Goal: Transaction & Acquisition: Purchase product/service

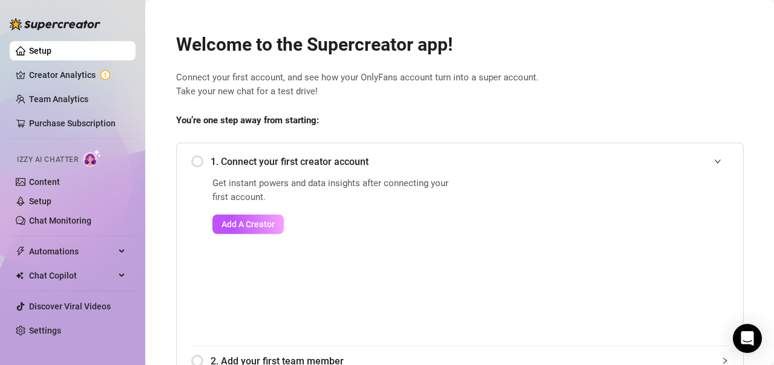
click at [718, 87] on span "Connect your first account, and see how your OnlyFans account turn into a super…" at bounding box center [460, 85] width 568 height 28
click at [241, 225] on span "Add A Creator" at bounding box center [247, 225] width 53 height 10
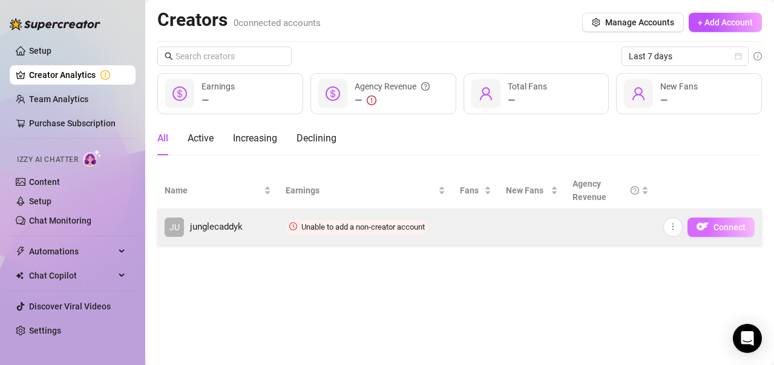
click at [706, 231] on img "button" at bounding box center [702, 227] width 12 height 12
click at [677, 230] on icon "more" at bounding box center [673, 227] width 8 height 8
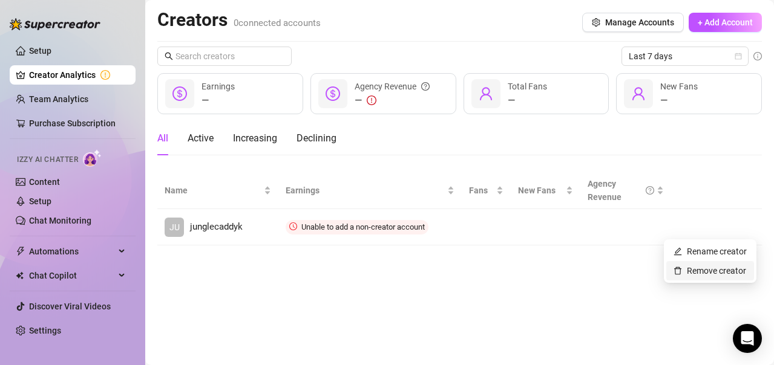
click at [699, 275] on link "Remove creator" at bounding box center [709, 271] width 73 height 10
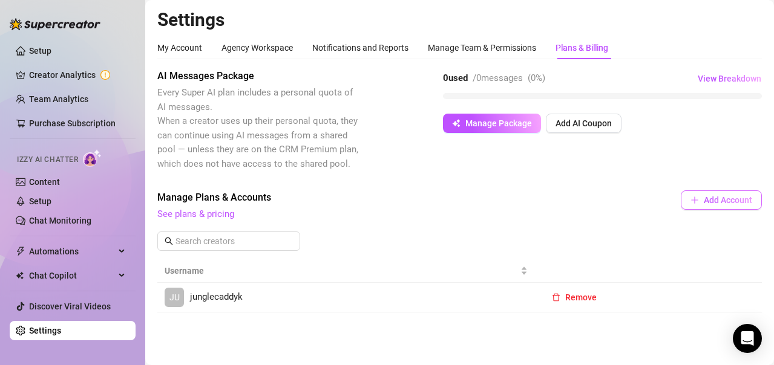
click at [709, 200] on span "Add Account" at bounding box center [728, 200] width 48 height 10
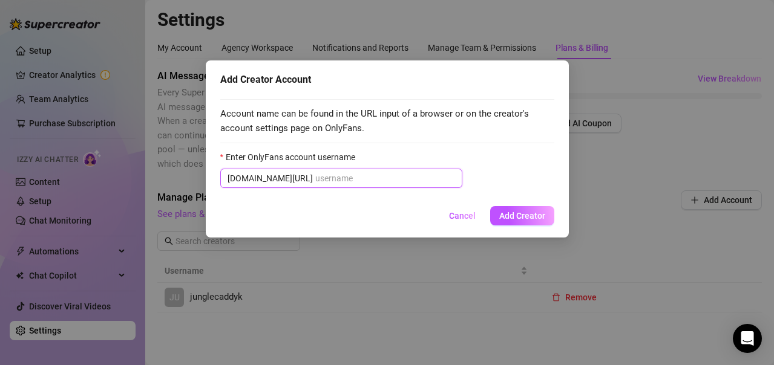
click at [352, 185] on input "Enter OnlyFans account username" at bounding box center [385, 178] width 140 height 13
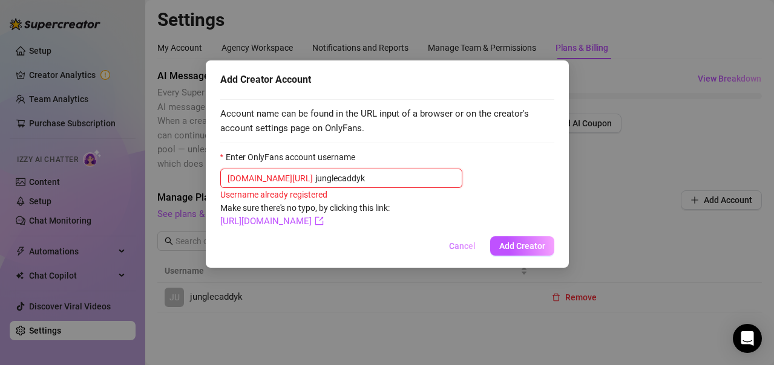
type input "junglecaddyk"
click at [468, 246] on span "Cancel" at bounding box center [462, 246] width 27 height 10
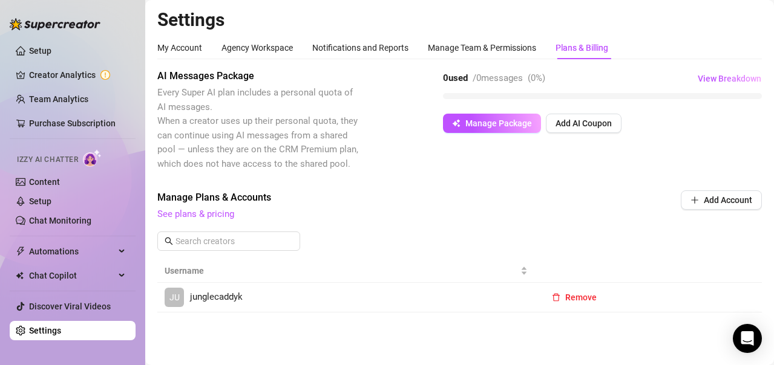
click at [209, 292] on span "junglecaddyk" at bounding box center [216, 297] width 53 height 15
click at [509, 120] on span "Manage Package" at bounding box center [498, 124] width 67 height 10
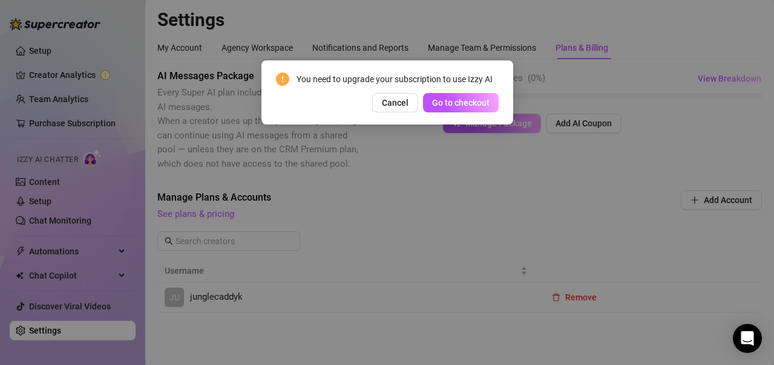
click at [572, 131] on div "You need to upgrade your subscription to use Izzy AI Cancel Go to checkout" at bounding box center [387, 182] width 774 height 365
click at [466, 99] on span "Go to checkout" at bounding box center [460, 103] width 57 height 10
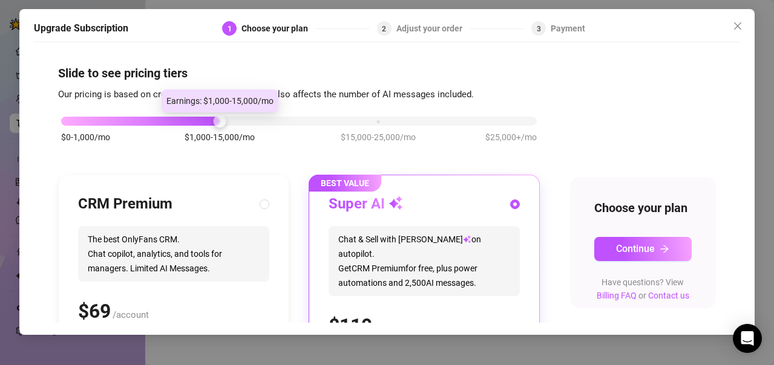
drag, startPoint x: 217, startPoint y: 122, endPoint x: 161, endPoint y: 128, distance: 56.0
drag, startPoint x: 161, startPoint y: 128, endPoint x: 106, endPoint y: 124, distance: 54.6
click at [106, 122] on div "$0-1,000/mo $1,000-15,000/mo $15,000-25,000/mo $25,000+/mo" at bounding box center [299, 117] width 476 height 7
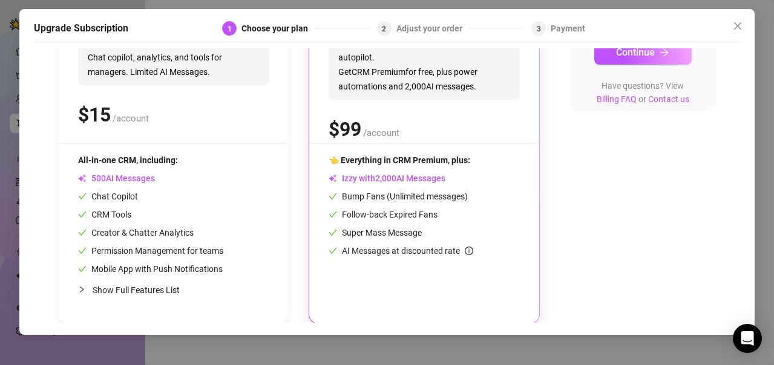
scroll to position [198, 0]
click at [212, 149] on div "CRM Premium The best OnlyFans CRM. Chat copilot, analytics, and tools for manag…" at bounding box center [174, 150] width 230 height 345
radio input "true"
radio input "false"
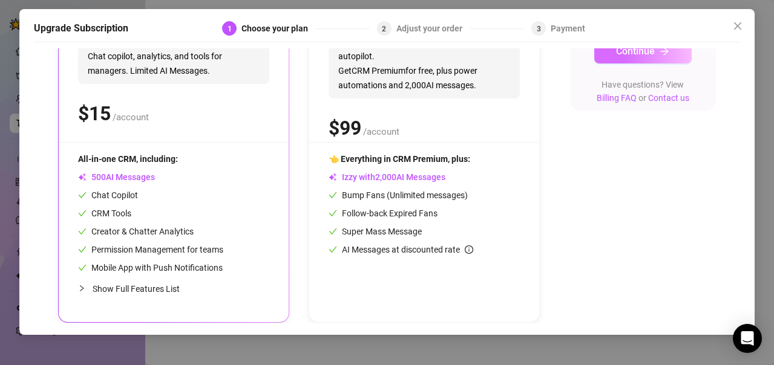
click at [631, 57] on span "Continue" at bounding box center [635, 50] width 39 height 11
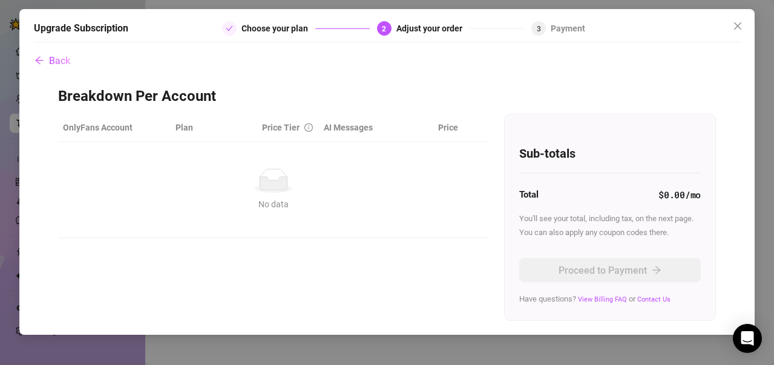
scroll to position [0, 0]
click at [110, 129] on th "OnlyFans Account" at bounding box center [114, 128] width 113 height 28
drag, startPoint x: 210, startPoint y: 123, endPoint x: 237, endPoint y: 123, distance: 26.6
click at [237, 123] on th "Plan" at bounding box center [214, 128] width 87 height 28
click at [415, 134] on th "Price" at bounding box center [438, 128] width 49 height 28
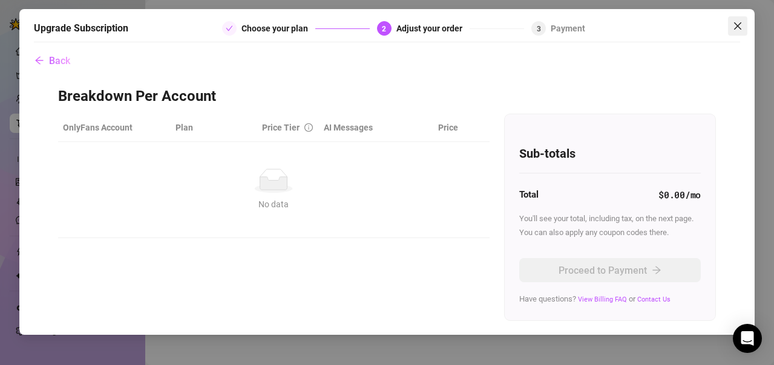
click at [741, 28] on icon "close" at bounding box center [738, 26] width 10 height 10
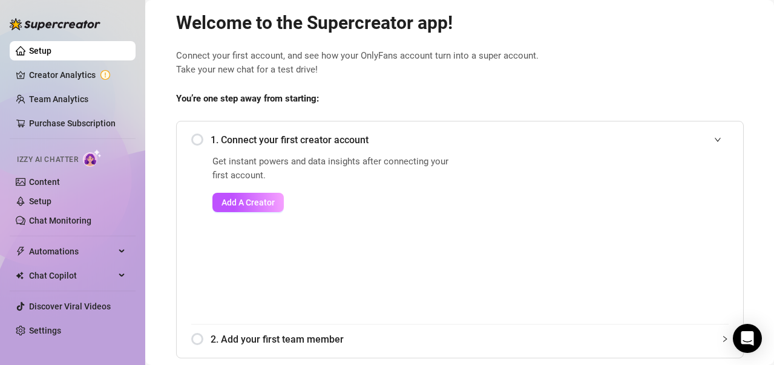
scroll to position [4, 0]
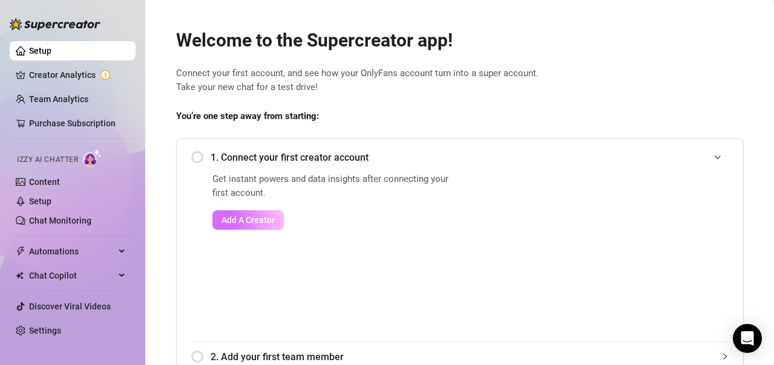
click at [232, 217] on span "Add A Creator" at bounding box center [247, 220] width 53 height 10
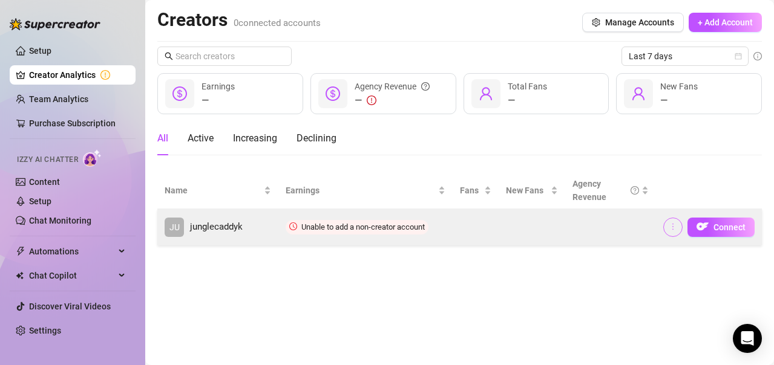
click at [674, 229] on icon "more" at bounding box center [673, 227] width 8 height 8
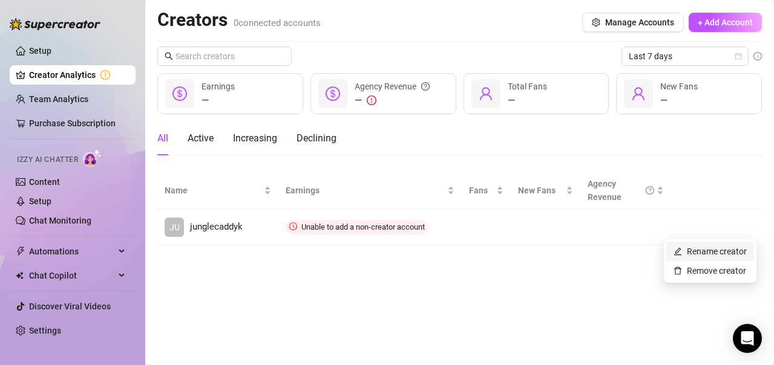
click at [693, 252] on link "Rename creator" at bounding box center [709, 252] width 73 height 10
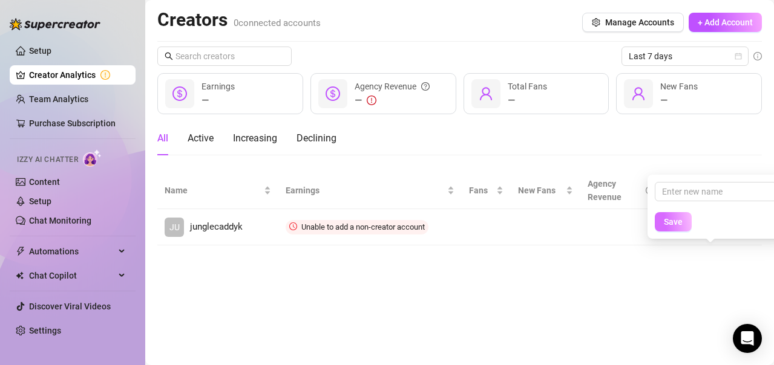
click at [669, 231] on button "Save" at bounding box center [673, 221] width 37 height 19
click at [669, 227] on span "Save" at bounding box center [673, 222] width 19 height 10
click at [627, 298] on main "Creators 0 connected accounts Manage Accounts + Add Account Last 7 days — Earni…" at bounding box center [459, 182] width 629 height 365
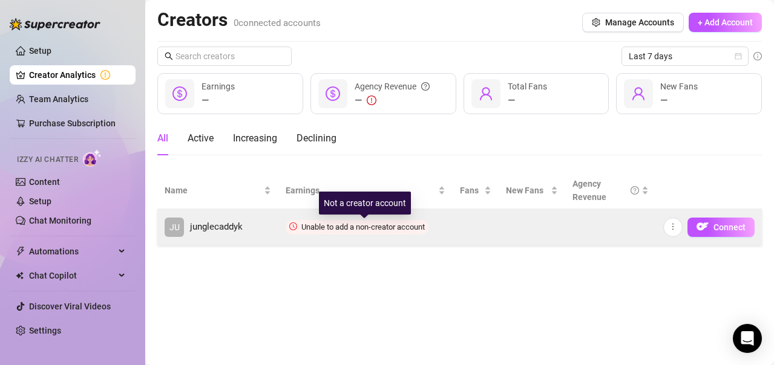
click at [382, 224] on span "Unable to add a non-creator account" at bounding box center [362, 227] width 123 height 9
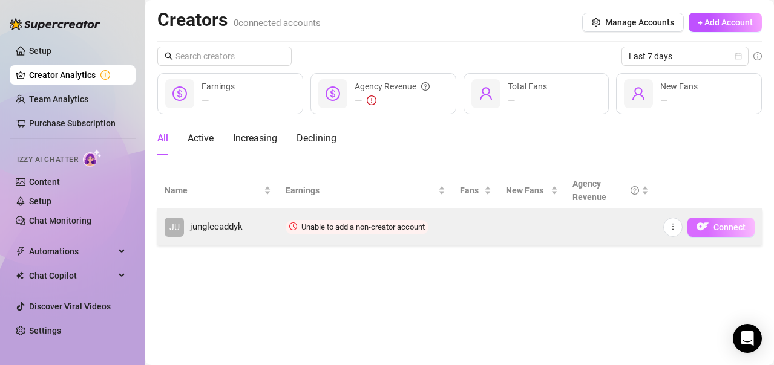
click at [707, 226] on img "button" at bounding box center [702, 227] width 12 height 12
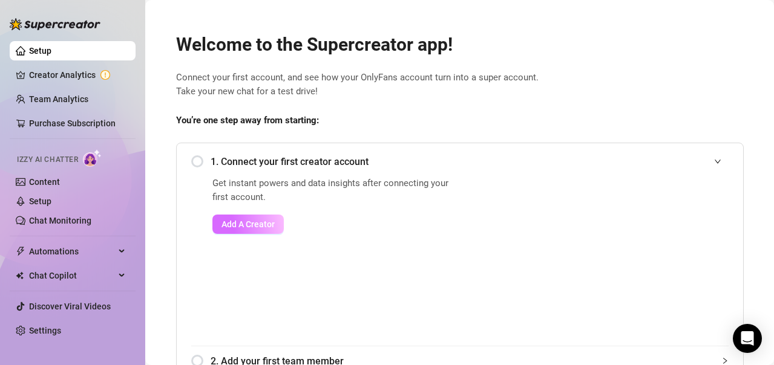
click at [237, 217] on button "Add A Creator" at bounding box center [247, 224] width 71 height 19
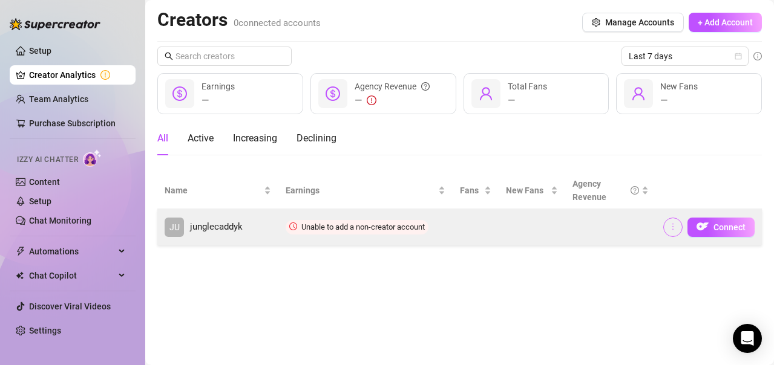
click at [676, 224] on icon "more" at bounding box center [673, 227] width 8 height 8
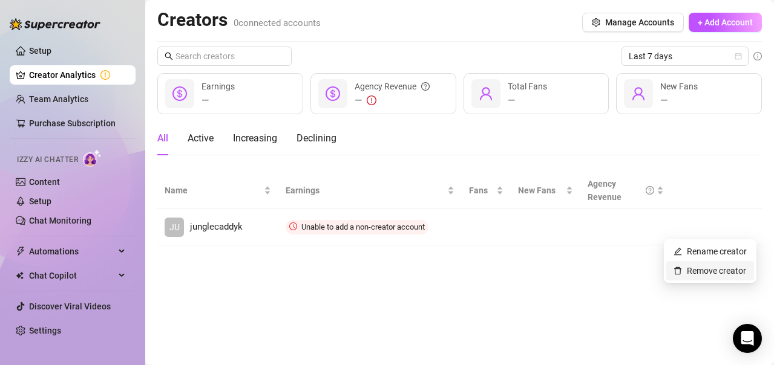
click at [689, 272] on link "Remove creator" at bounding box center [709, 271] width 73 height 10
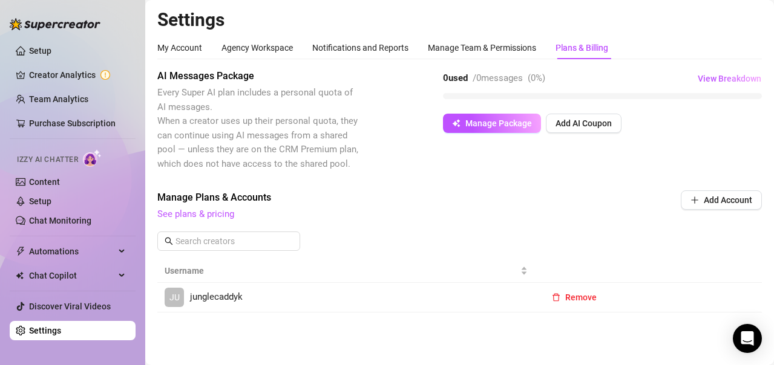
click at [215, 293] on span "junglecaddyk" at bounding box center [216, 297] width 53 height 15
click at [576, 299] on span "Remove" at bounding box center [580, 298] width 31 height 10
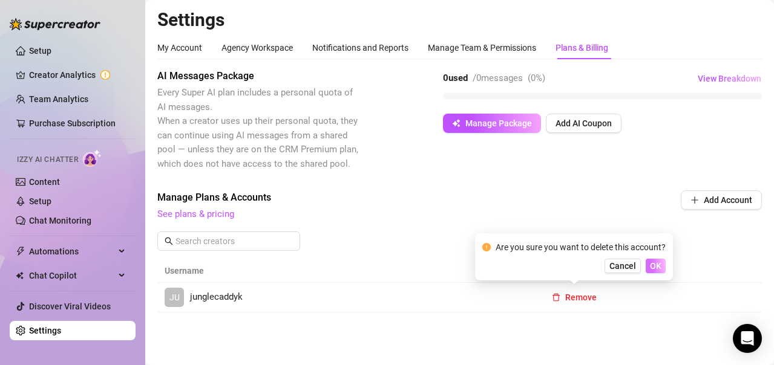
click at [652, 269] on span "OK" at bounding box center [655, 266] width 11 height 10
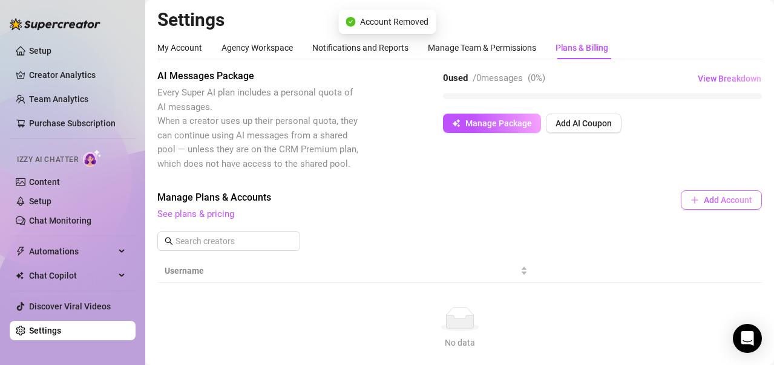
click at [704, 200] on span "Add Account" at bounding box center [728, 200] width 48 height 10
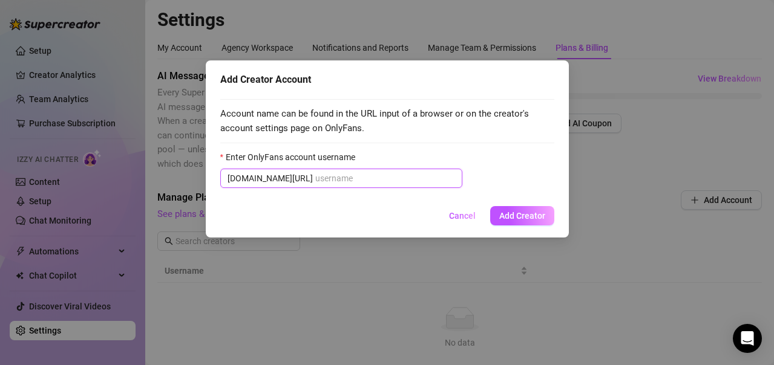
click at [321, 175] on input "Enter OnlyFans account username" at bounding box center [385, 178] width 140 height 13
type input "j"
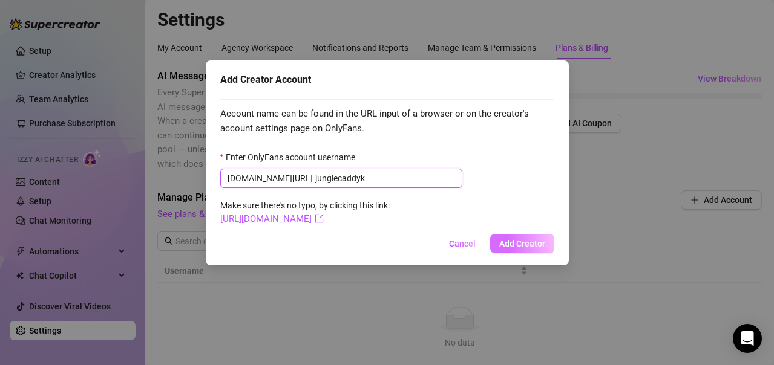
type input "junglecaddyk"
click at [517, 245] on span "Add Creator" at bounding box center [522, 244] width 46 height 10
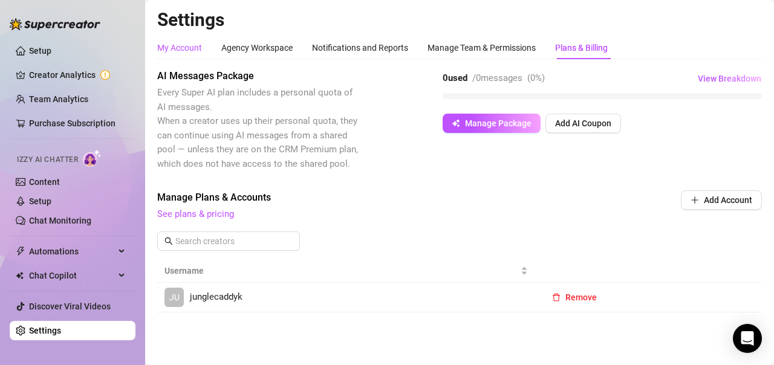
click at [192, 43] on div "My Account" at bounding box center [179, 47] width 45 height 13
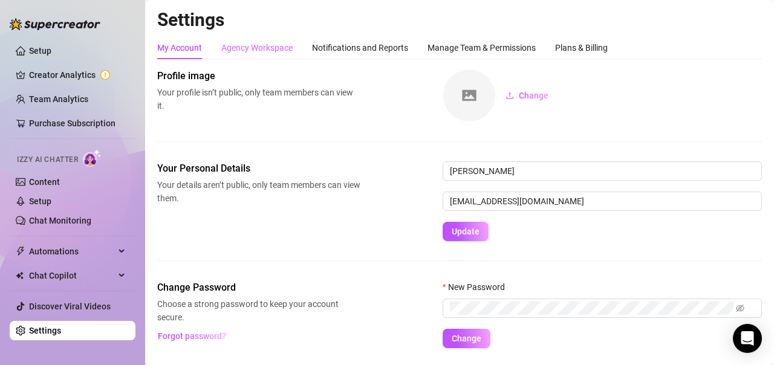
click at [269, 39] on div "Agency Workspace" at bounding box center [256, 47] width 71 height 23
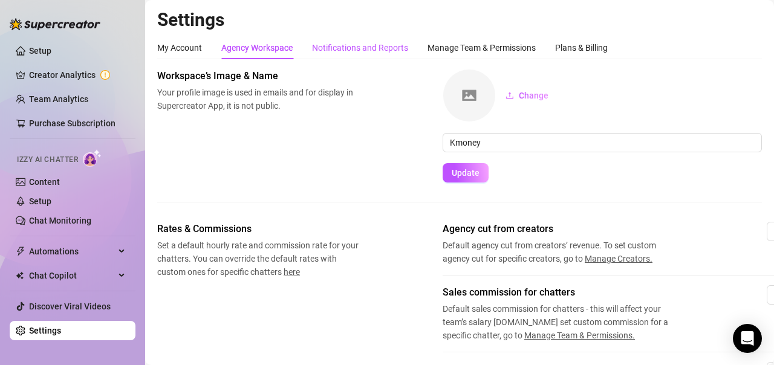
click at [356, 47] on div "Notifications and Reports" at bounding box center [360, 47] width 96 height 13
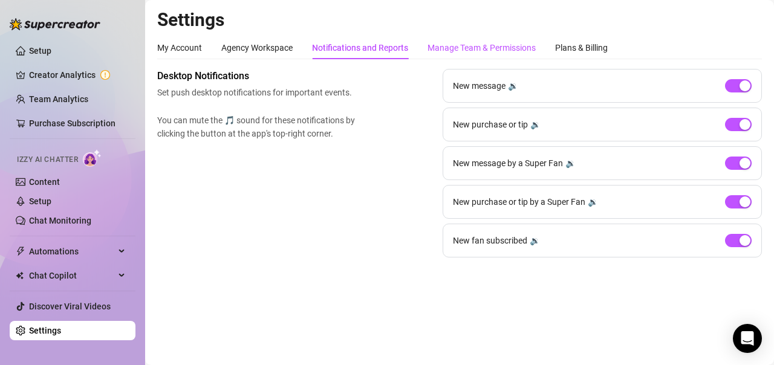
click at [457, 42] on div "Manage Team & Permissions" at bounding box center [482, 47] width 108 height 13
click at [561, 46] on div "Plans & Billing" at bounding box center [581, 47] width 53 height 13
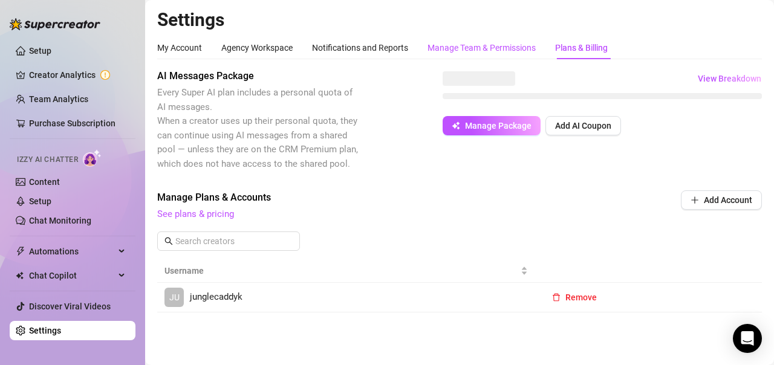
click at [511, 51] on div "Manage Team & Permissions" at bounding box center [482, 47] width 108 height 13
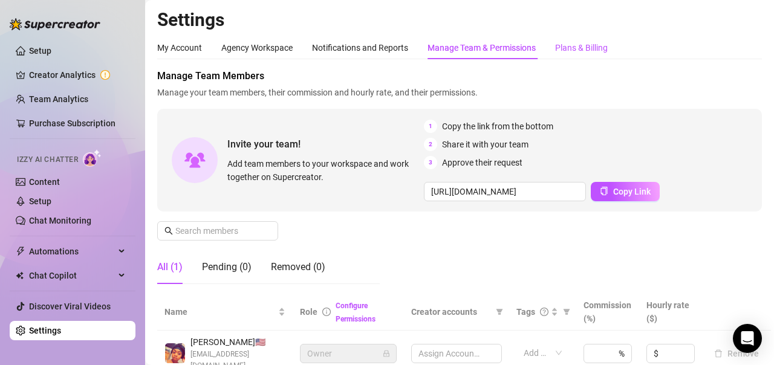
click at [582, 45] on div "Plans & Billing" at bounding box center [581, 47] width 53 height 13
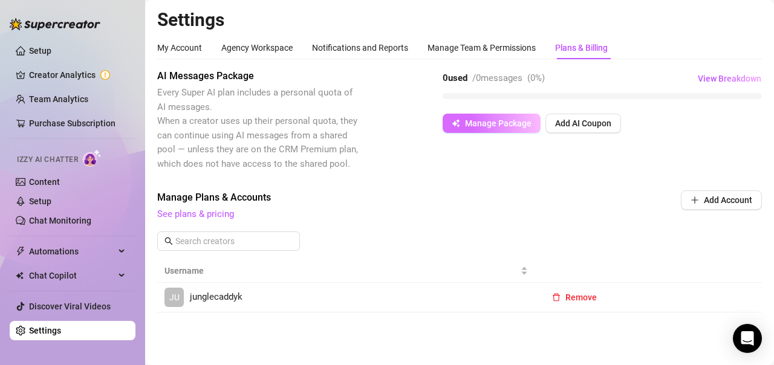
click at [487, 129] on button "Manage Package" at bounding box center [492, 123] width 98 height 19
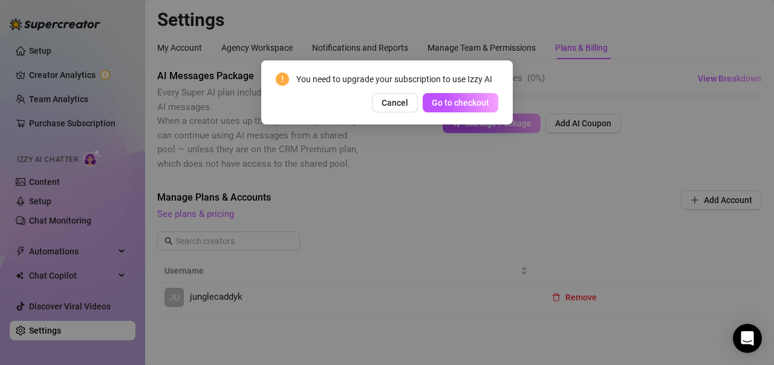
click at [459, 90] on div "You need to upgrade your subscription to use Izzy AI Cancel Go to checkout" at bounding box center [387, 93] width 223 height 40
click at [463, 98] on span "Go to checkout" at bounding box center [460, 103] width 57 height 10
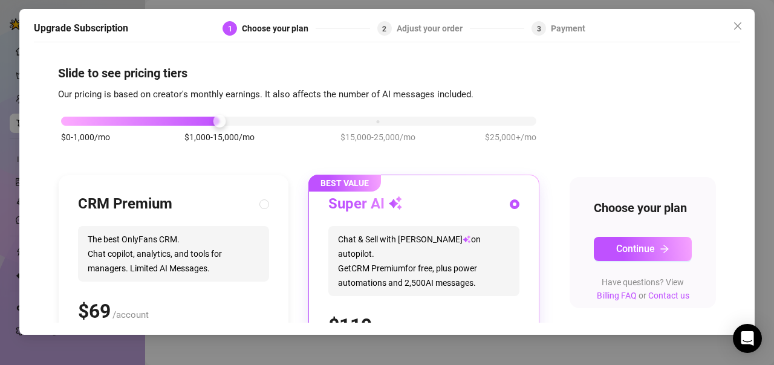
click at [105, 122] on div "$0-1,000/mo $1,000-15,000/mo $15,000-25,000/mo $25,000+/mo" at bounding box center [299, 117] width 476 height 7
click at [183, 243] on span "The best OnlyFans CRM. Chat copilot, analytics, and tools for managers. Limited…" at bounding box center [173, 254] width 191 height 56
radio input "true"
radio input "false"
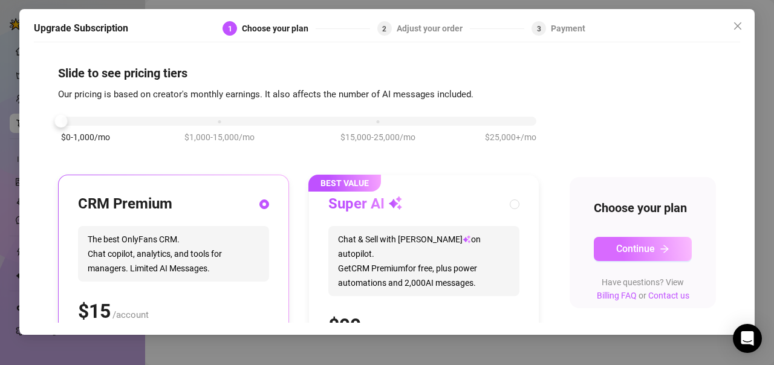
click at [635, 255] on span "Continue" at bounding box center [636, 248] width 39 height 11
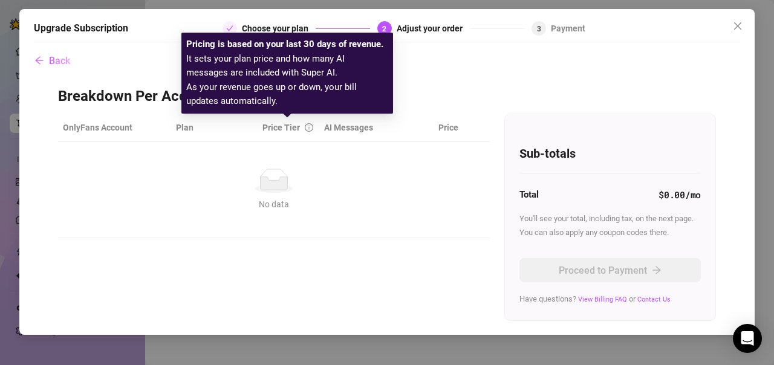
click at [273, 128] on span "Price Tier" at bounding box center [282, 128] width 38 height 10
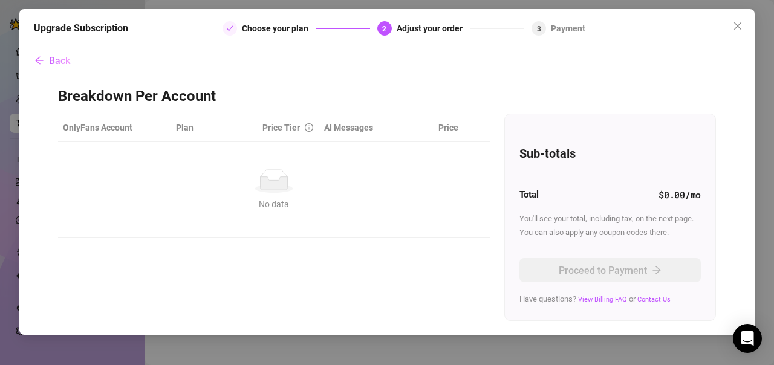
click at [185, 129] on th "Plan" at bounding box center [214, 128] width 87 height 28
click at [741, 27] on icon "close" at bounding box center [738, 26] width 10 height 10
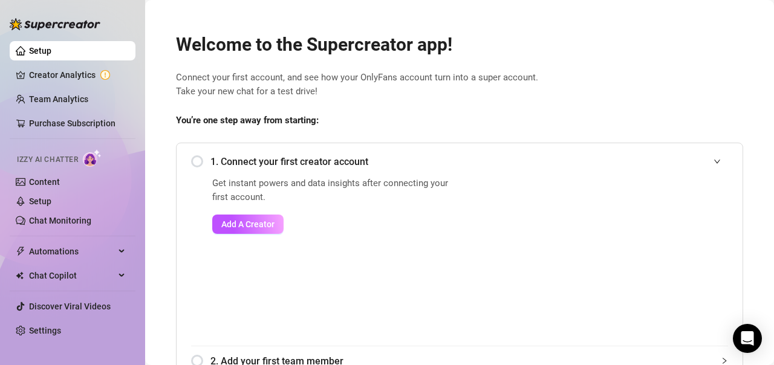
scroll to position [174, 0]
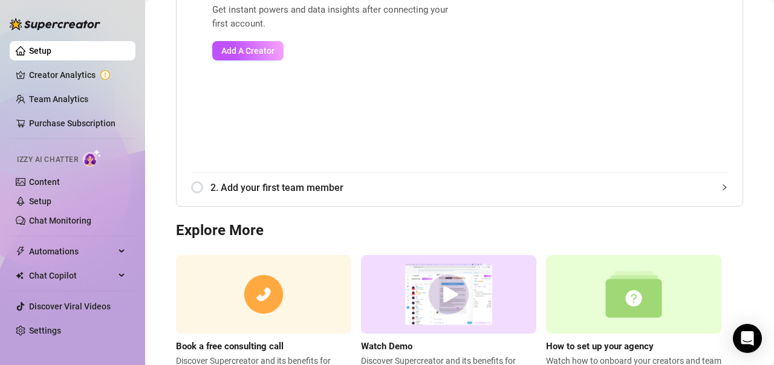
click at [376, 189] on span "2. Add your first team member" at bounding box center [470, 187] width 518 height 15
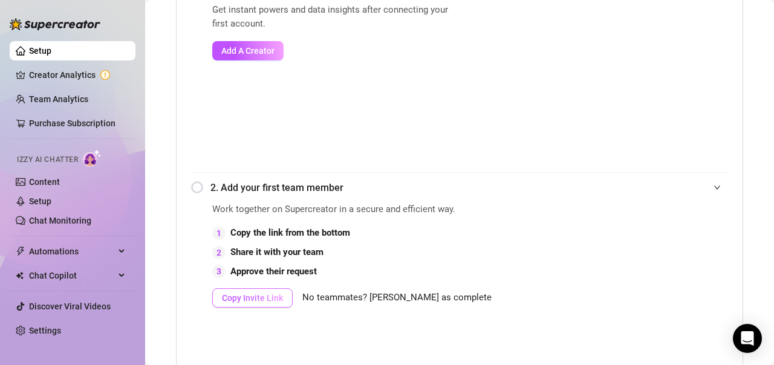
click at [252, 302] on span "Copy Invite Link" at bounding box center [252, 298] width 61 height 10
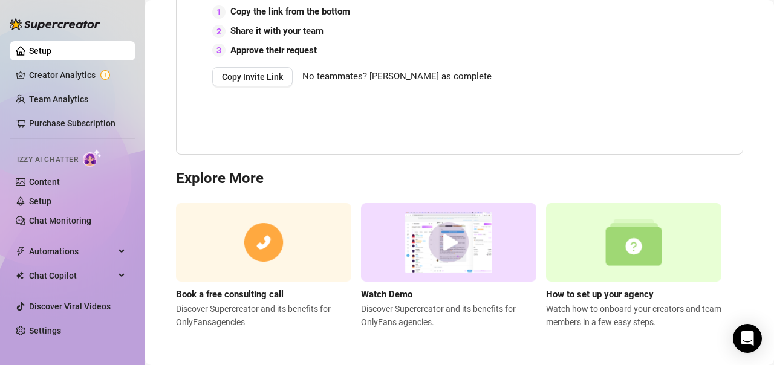
scroll to position [0, 0]
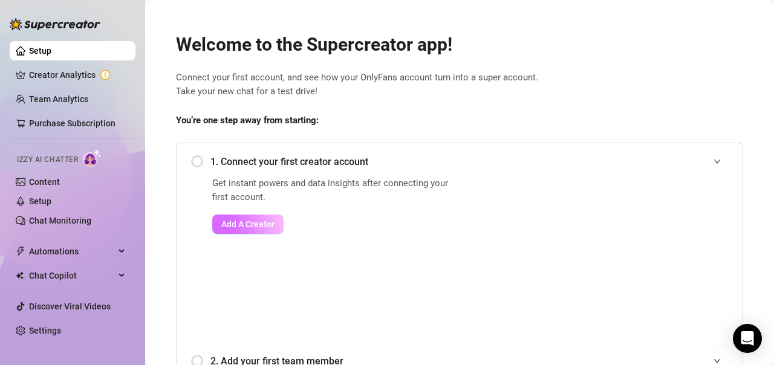
click at [249, 220] on span "Add A Creator" at bounding box center [247, 225] width 53 height 10
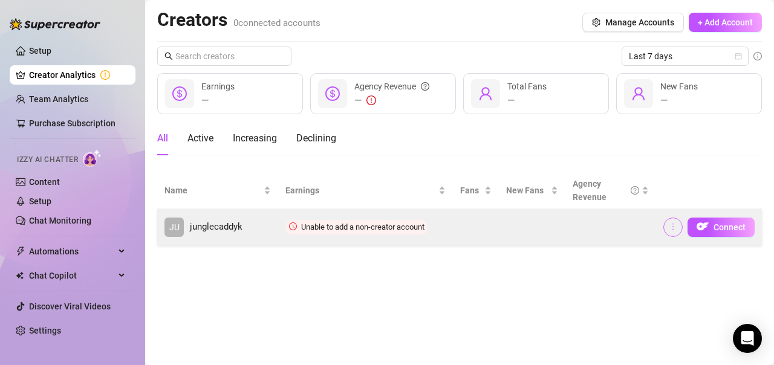
click at [673, 231] on span "button" at bounding box center [673, 228] width 8 height 10
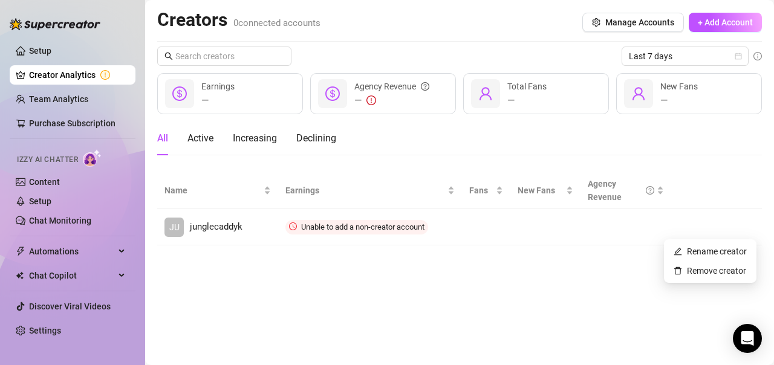
click at [592, 277] on main "Creators 0 connected accounts Manage Accounts + Add Account Last 7 days — Earni…" at bounding box center [459, 182] width 629 height 365
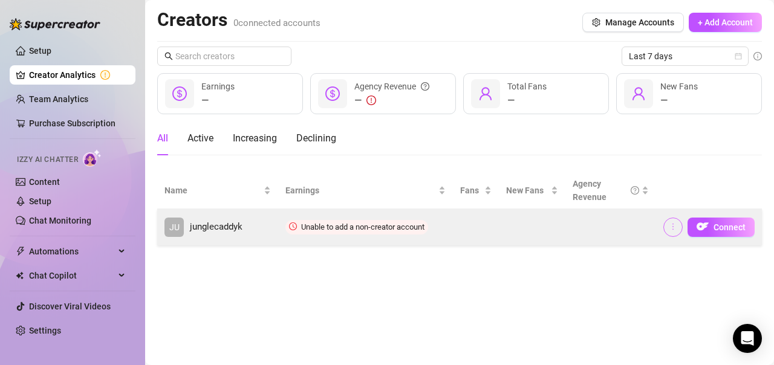
click at [675, 231] on icon "more" at bounding box center [673, 227] width 8 height 8
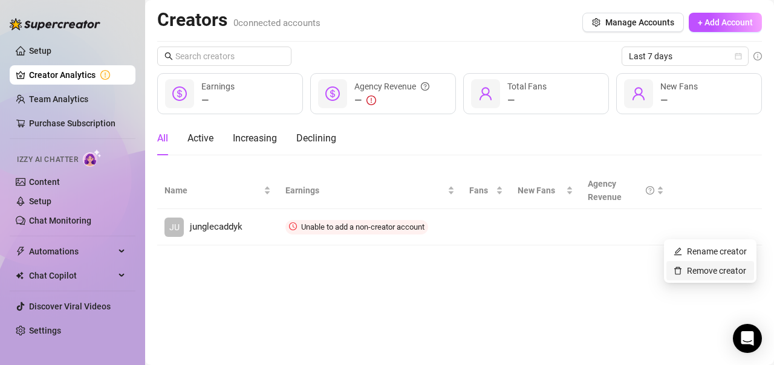
click at [693, 271] on link "Remove creator" at bounding box center [710, 271] width 73 height 10
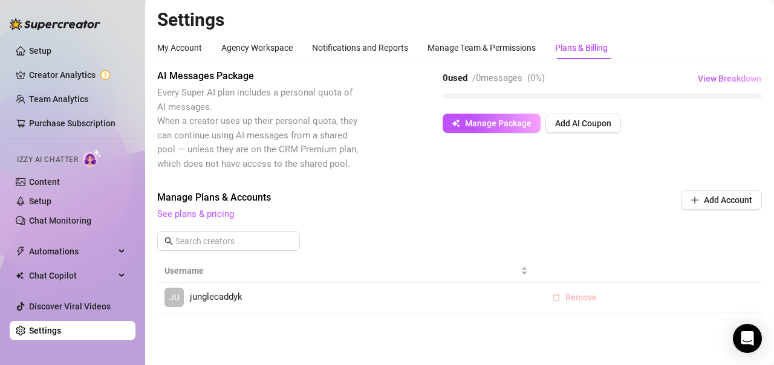
click at [572, 300] on span "Remove" at bounding box center [581, 298] width 31 height 10
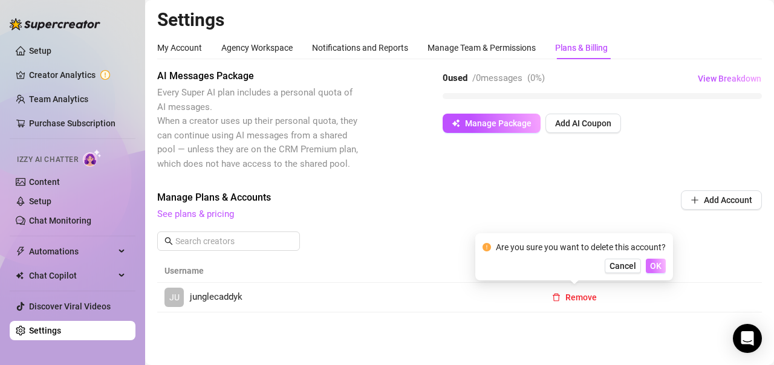
click at [655, 265] on span "OK" at bounding box center [655, 266] width 11 height 10
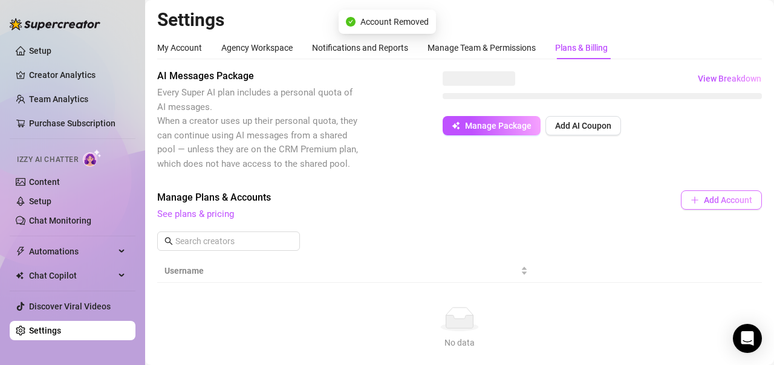
click at [721, 197] on span "Add Account" at bounding box center [728, 200] width 48 height 10
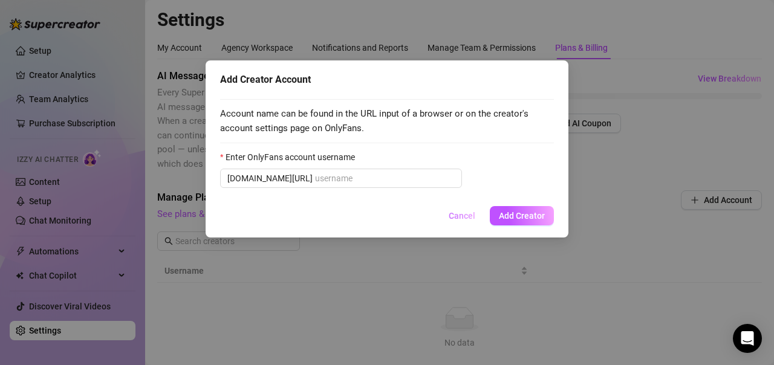
click at [457, 211] on span "Cancel" at bounding box center [462, 216] width 27 height 10
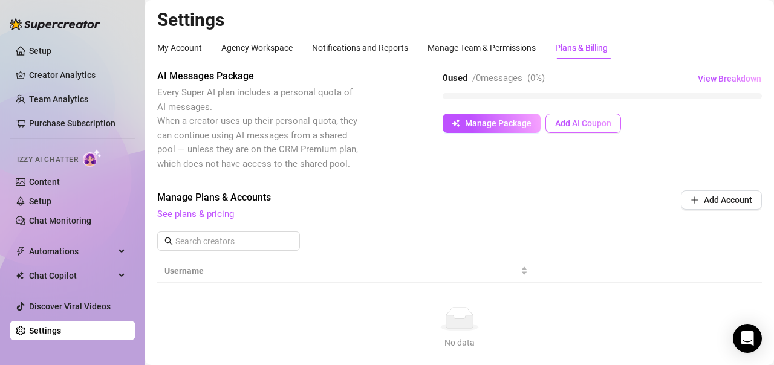
click at [589, 120] on span "Add AI Coupon" at bounding box center [583, 124] width 56 height 10
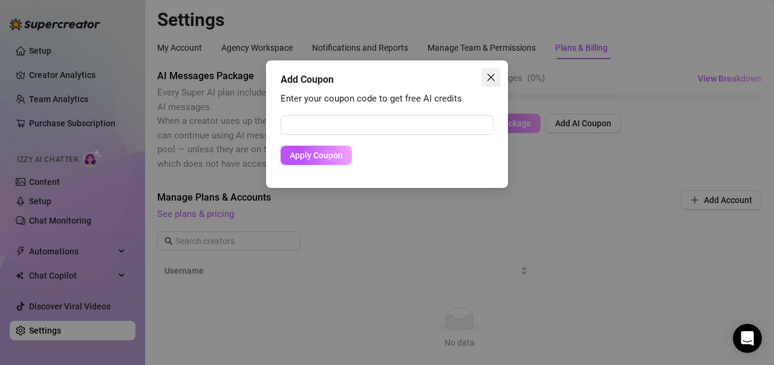
click at [497, 74] on span "Close" at bounding box center [491, 78] width 19 height 10
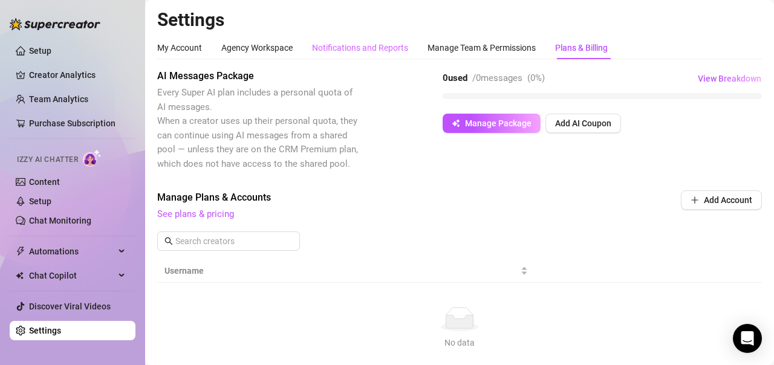
click at [342, 41] on div "Notifications and Reports" at bounding box center [360, 47] width 96 height 23
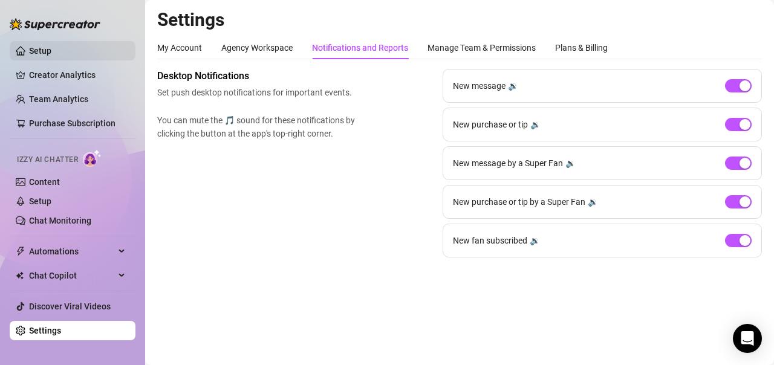
click at [51, 46] on link "Setup" at bounding box center [40, 51] width 22 height 10
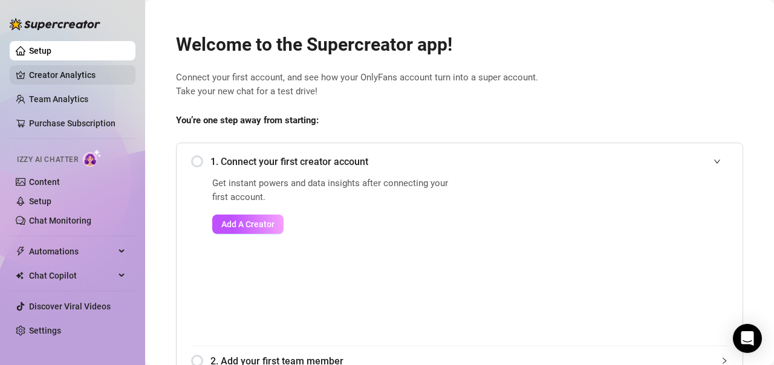
click at [57, 68] on link "Creator Analytics" at bounding box center [77, 74] width 97 height 19
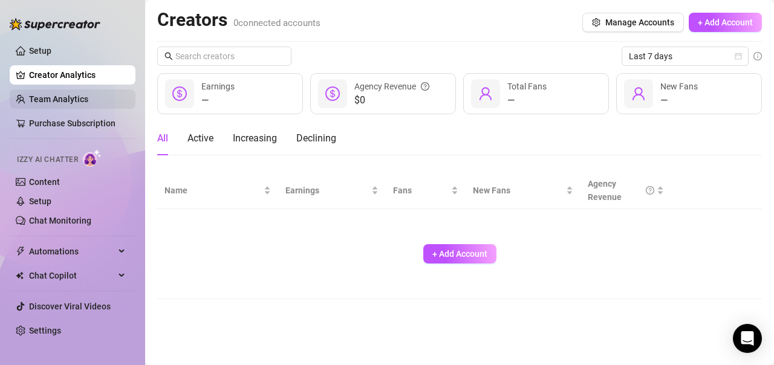
click at [74, 103] on link "Team Analytics" at bounding box center [58, 99] width 59 height 10
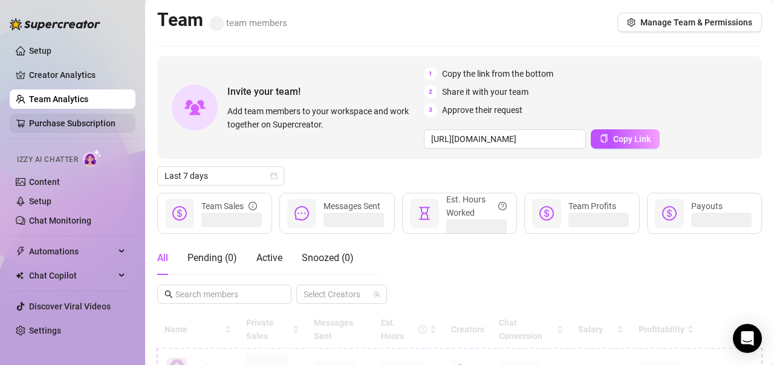
click at [82, 125] on link "Purchase Subscription" at bounding box center [72, 124] width 87 height 10
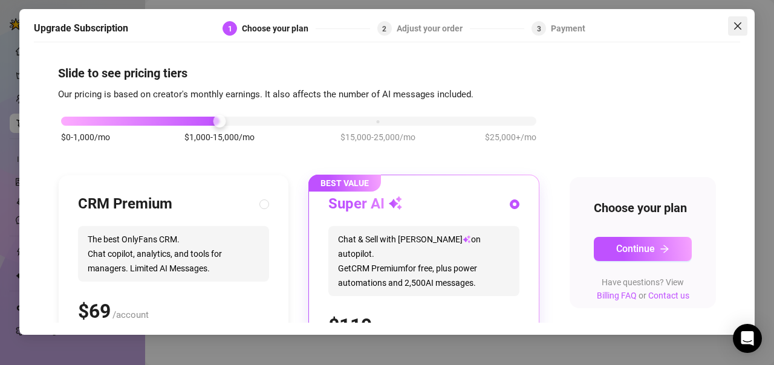
click at [734, 30] on icon "close" at bounding box center [738, 26] width 10 height 10
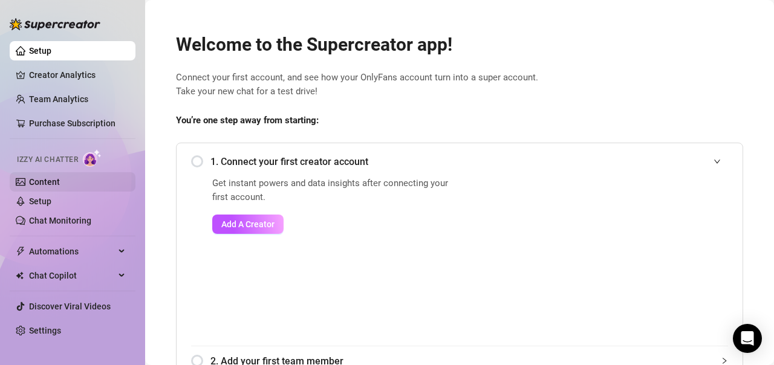
click at [60, 187] on link "Content" at bounding box center [44, 182] width 31 height 10
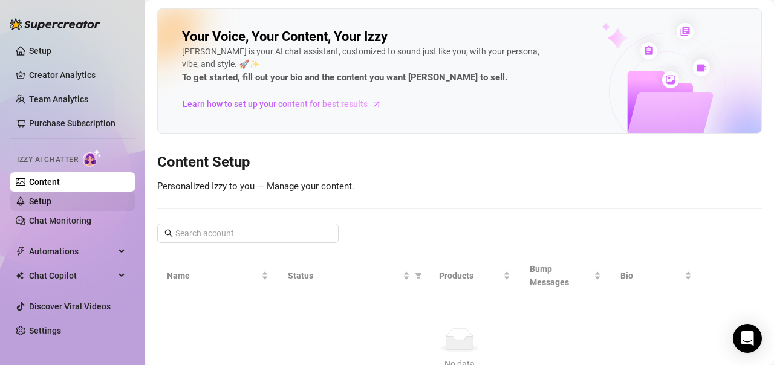
click at [51, 201] on link "Setup" at bounding box center [40, 202] width 22 height 10
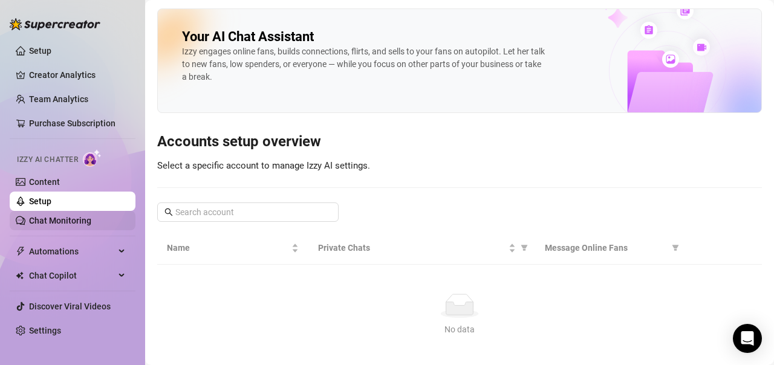
click at [72, 223] on link "Chat Monitoring" at bounding box center [60, 221] width 62 height 10
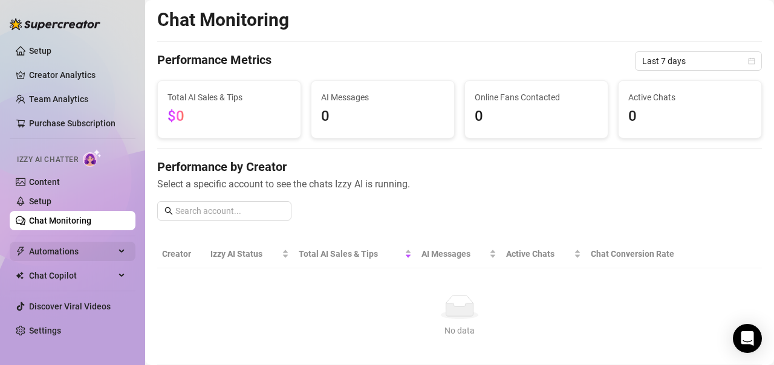
click at [95, 250] on span "Automations" at bounding box center [72, 251] width 86 height 19
